Goal: Transaction & Acquisition: Purchase product/service

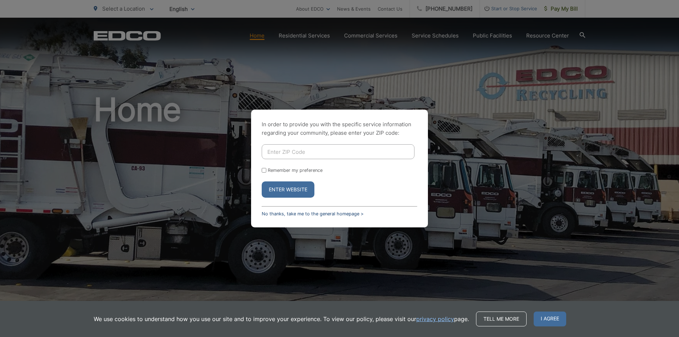
click at [330, 214] on link "No thanks, take me to the general homepage >" at bounding box center [313, 213] width 102 height 5
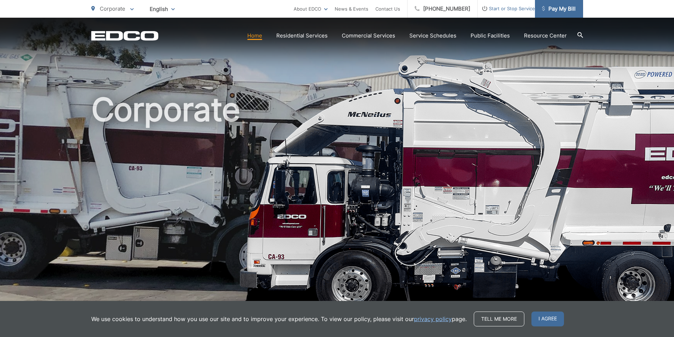
click at [557, 10] on span "Pay My Bill" at bounding box center [559, 9] width 34 height 8
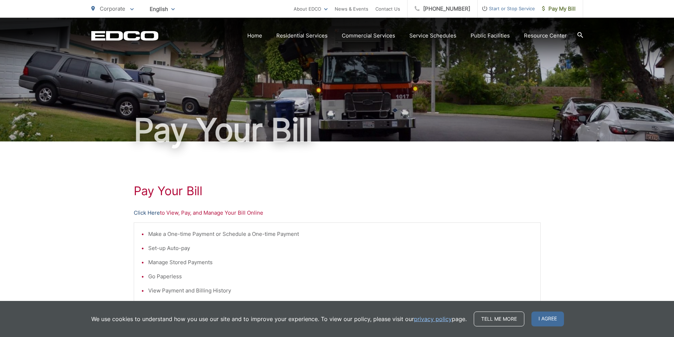
click at [156, 213] on link "Click Here" at bounding box center [147, 213] width 26 height 8
